Goal: Register for event/course

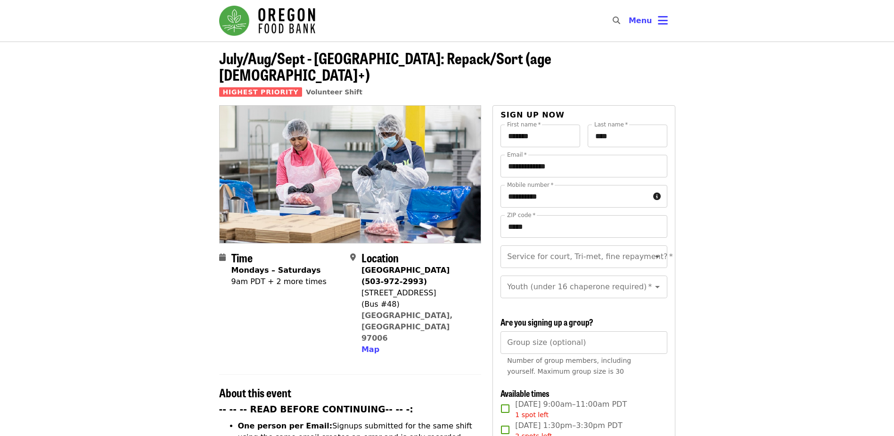
click at [263, 87] on span "Highest Priority" at bounding box center [260, 91] width 83 height 9
click at [329, 88] on span "Volunteer Shift" at bounding box center [334, 92] width 57 height 8
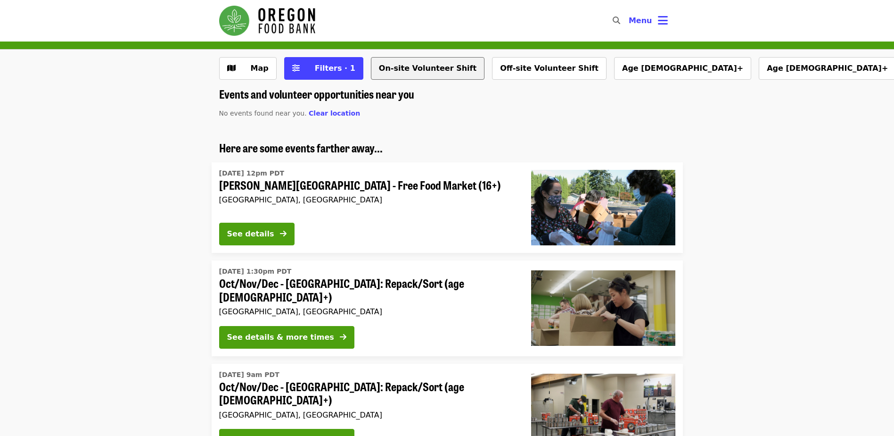
click at [386, 72] on button "On-site Volunteer Shift" at bounding box center [428, 68] width 114 height 23
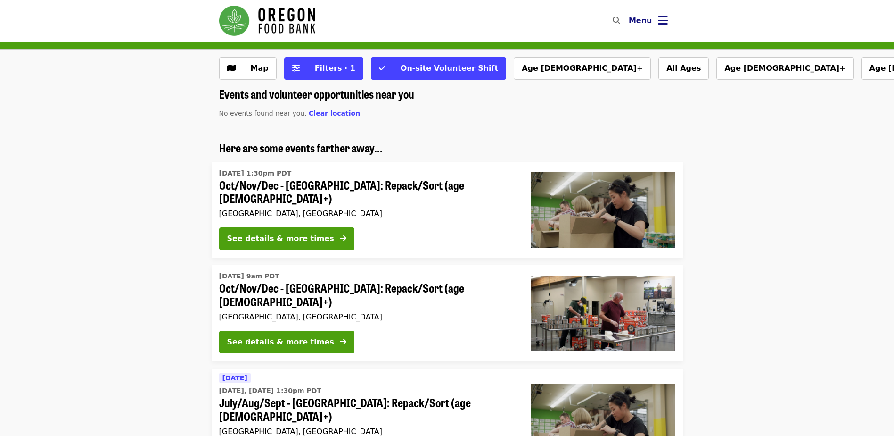
click at [655, 22] on button "Menu" at bounding box center [648, 20] width 54 height 23
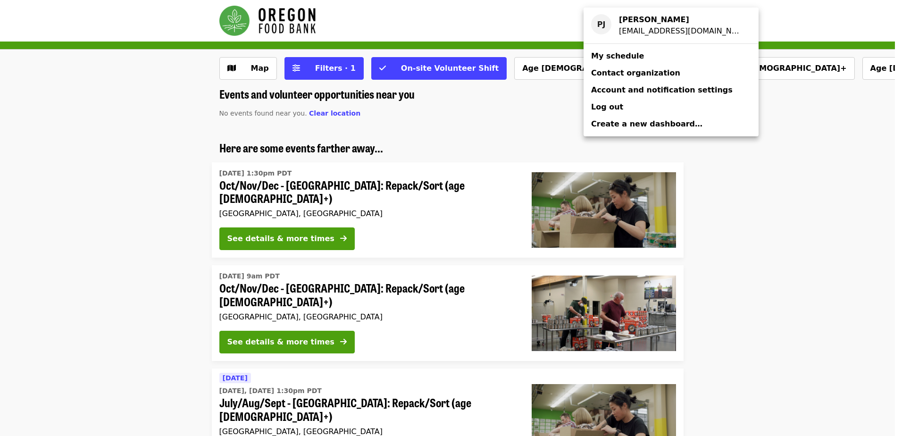
click at [625, 58] on span "My schedule" at bounding box center [617, 55] width 53 height 9
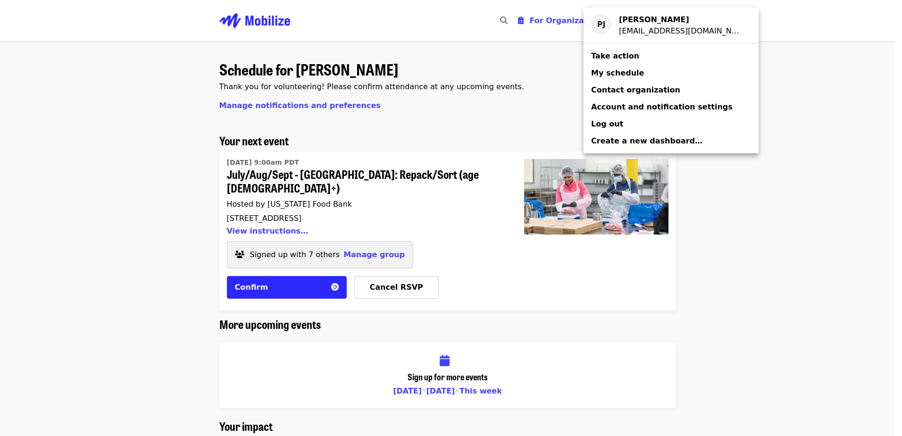
click at [306, 267] on div "Account menu" at bounding box center [451, 218] width 902 height 436
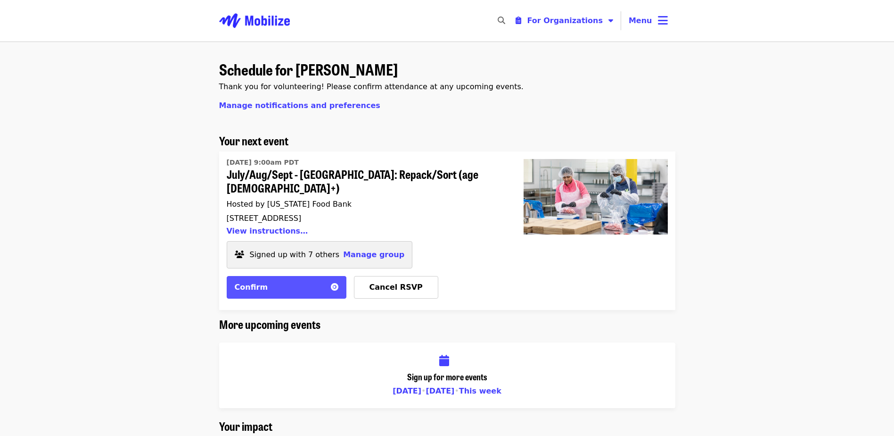
click at [306, 281] on div "Confirm" at bounding box center [280, 286] width 91 height 11
click at [362, 250] on span "Manage group" at bounding box center [373, 254] width 61 height 9
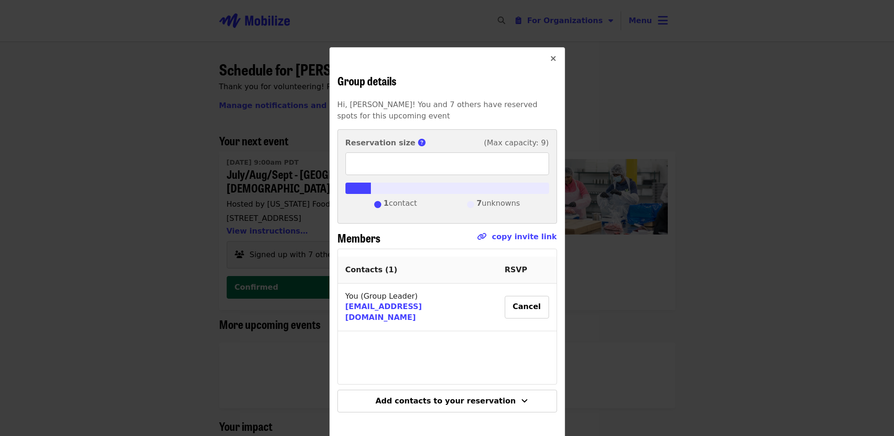
click at [552, 56] on icon "times icon" at bounding box center [554, 58] width 6 height 9
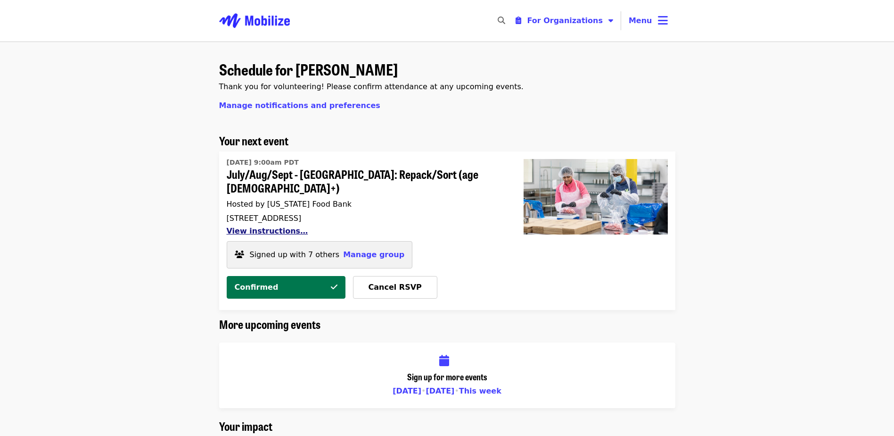
click at [290, 226] on button "View instructions…" at bounding box center [268, 230] width 82 height 9
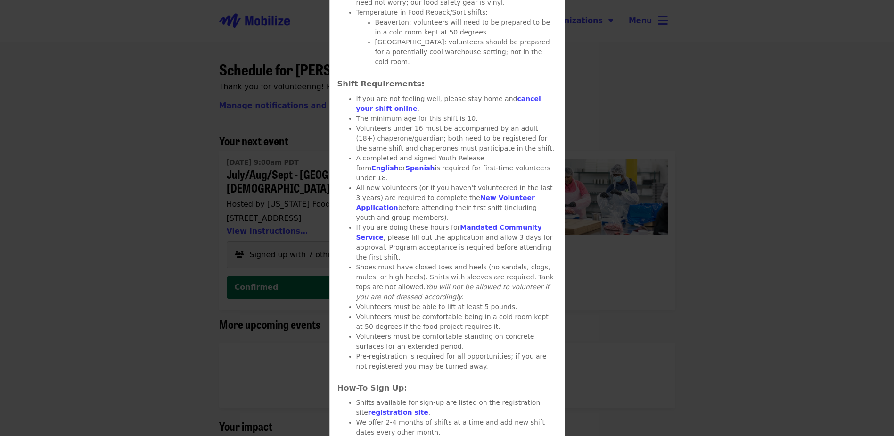
scroll to position [424, 0]
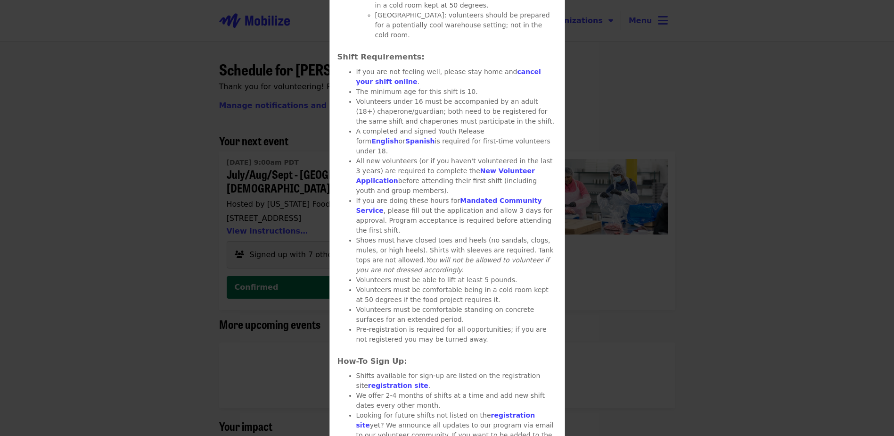
click at [648, 103] on div "Details July/Aug/Sept - [GEOGRAPHIC_DATA]: Repack/Sort (age [DEMOGRAPHIC_DATA]+…" at bounding box center [447, 218] width 894 height 436
